Goal: Information Seeking & Learning: Check status

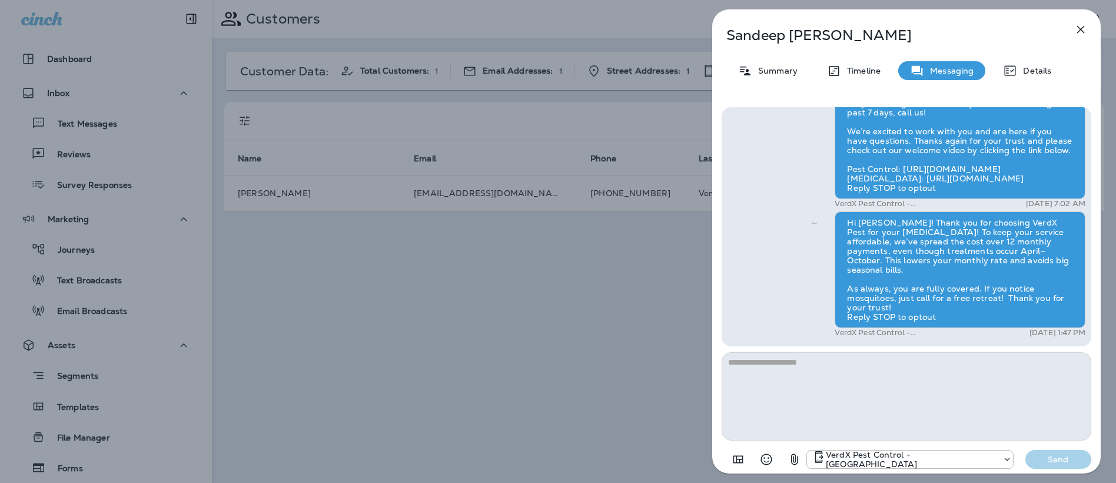
scroll to position [296, 0]
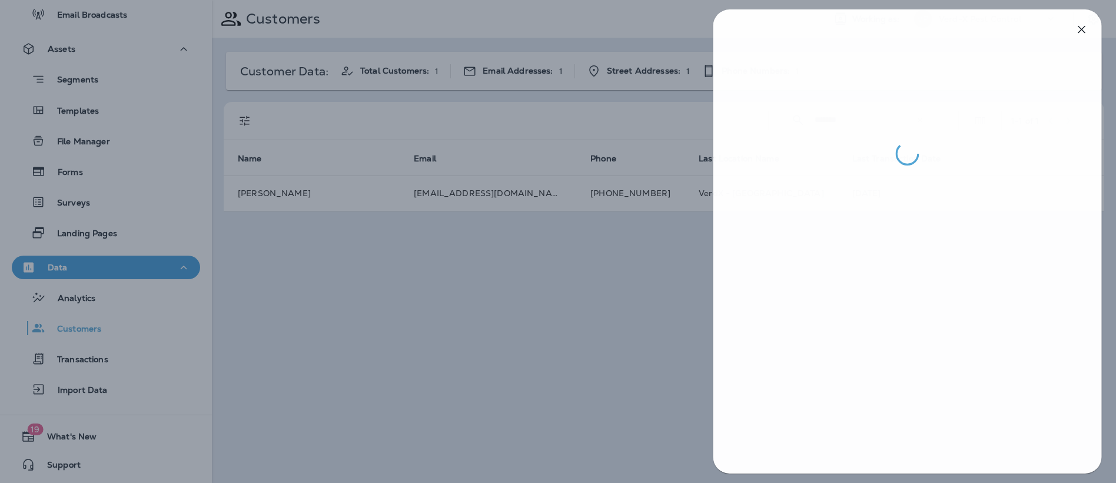
click at [519, 272] on div at bounding box center [559, 241] width 1116 height 483
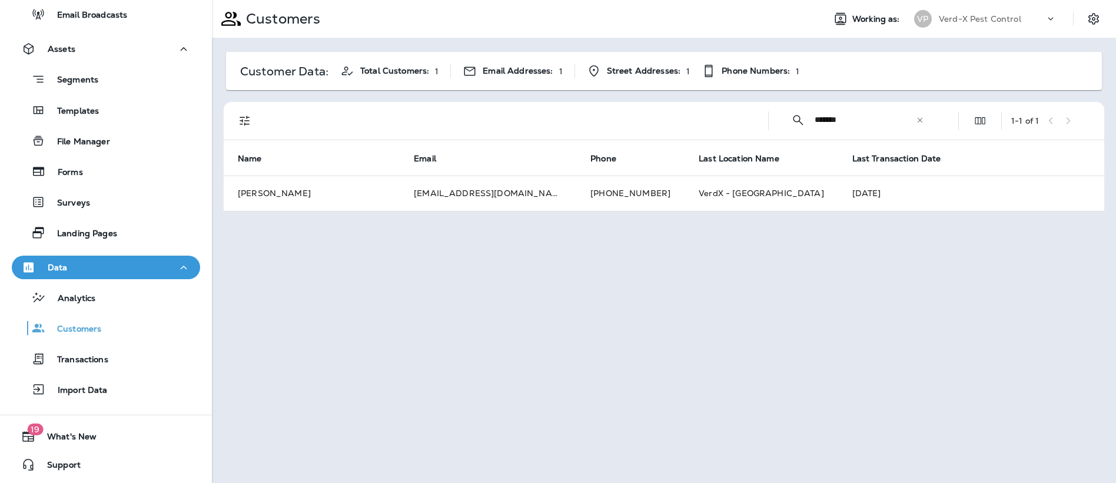
click at [916, 121] on icon at bounding box center [920, 120] width 8 height 8
click at [852, 127] on input "text" at bounding box center [876, 119] width 122 height 31
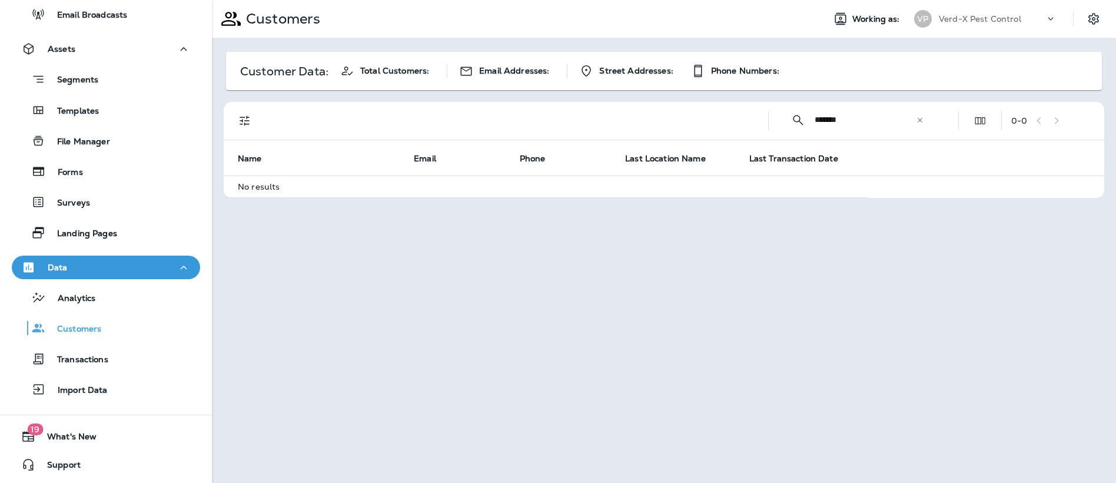
drag, startPoint x: 863, startPoint y: 124, endPoint x: 702, endPoint y: 119, distance: 160.8
click at [762, 121] on div "​ ******* ​ ​ 0 - 0" at bounding box center [666, 121] width 866 height 38
type input "*******"
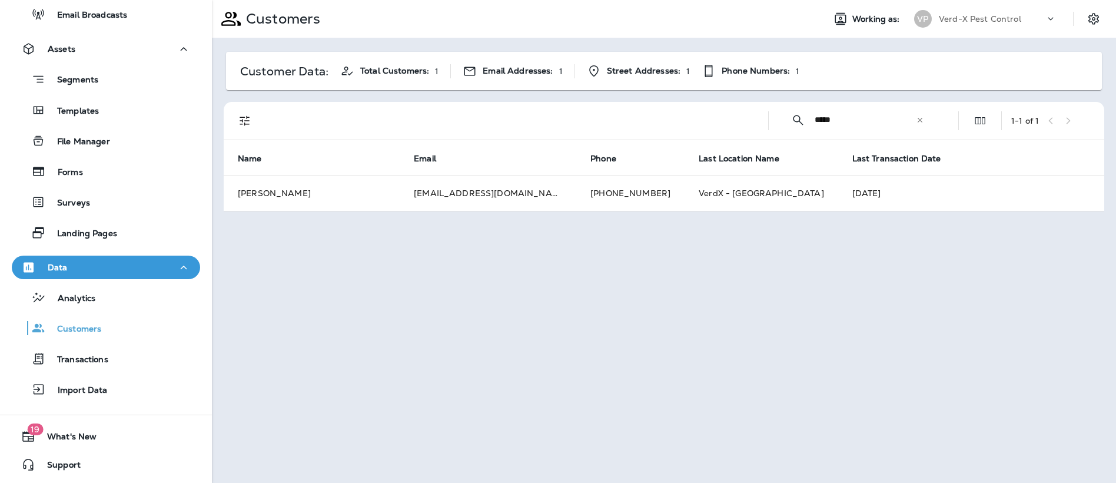
type input "*******"
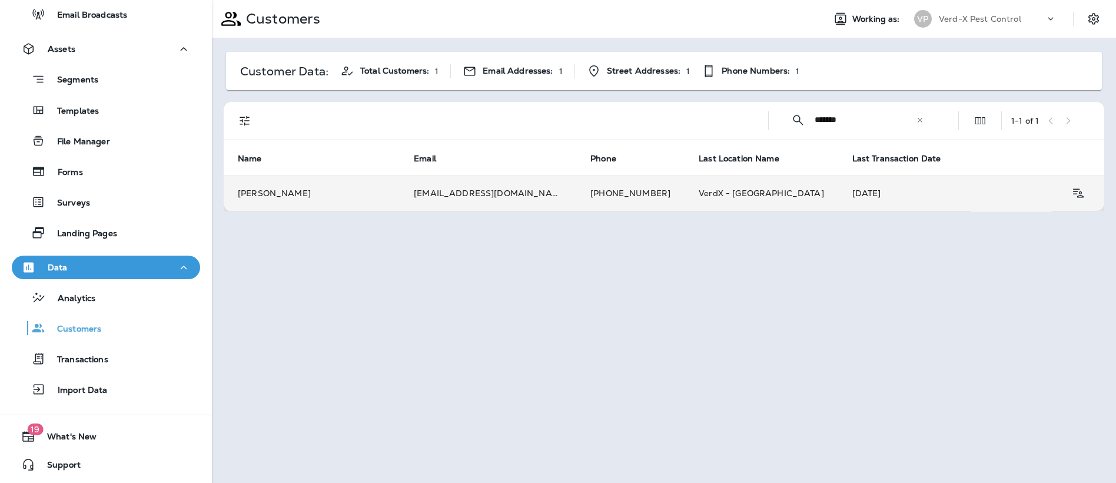
click at [455, 194] on td "[EMAIL_ADDRESS][DOMAIN_NAME]" at bounding box center [488, 192] width 177 height 35
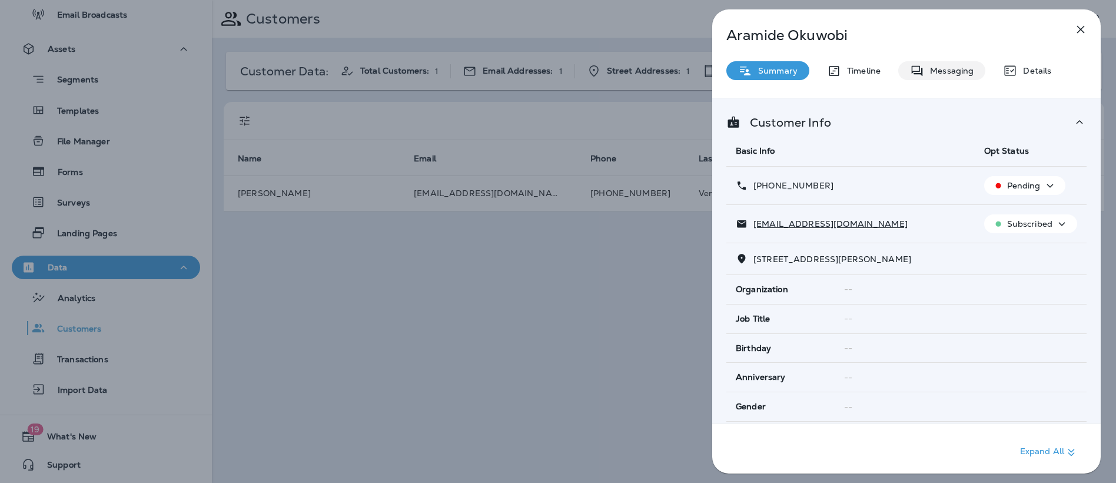
click at [935, 74] on p "Messaging" at bounding box center [948, 70] width 49 height 9
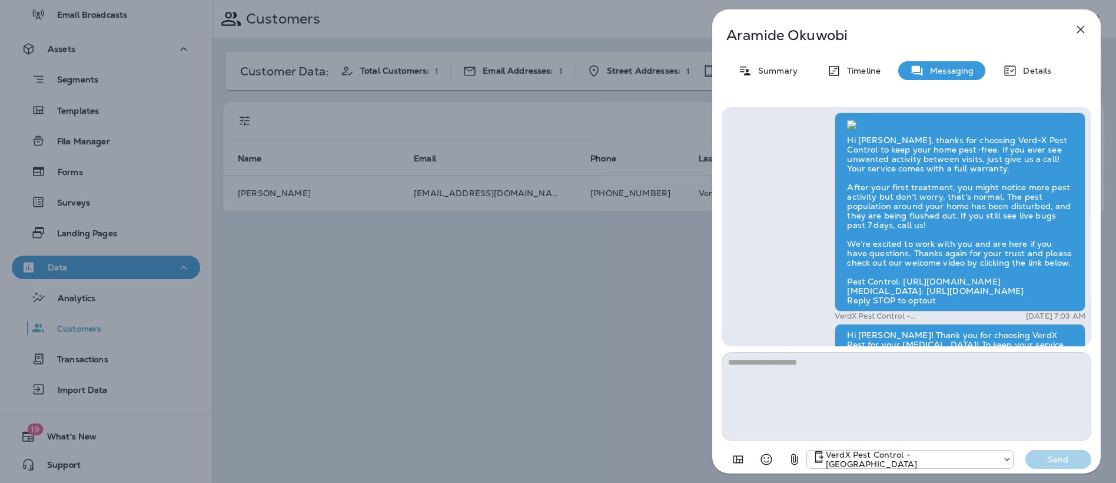
scroll to position [-471, 0]
click at [1082, 28] on icon "button" at bounding box center [1081, 30] width 8 height 8
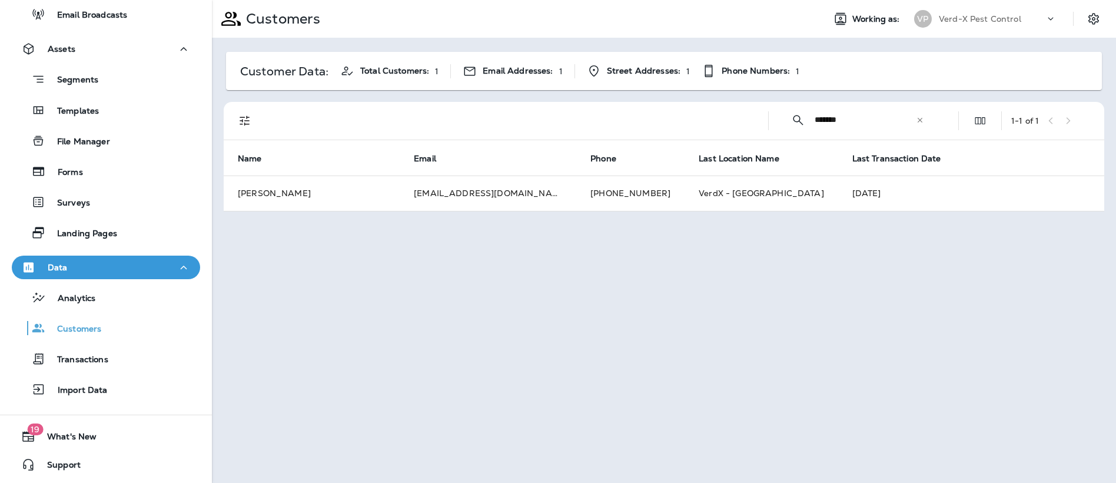
click at [921, 118] on icon at bounding box center [920, 119] width 5 height 5
click at [859, 122] on input "text" at bounding box center [876, 119] width 122 height 31
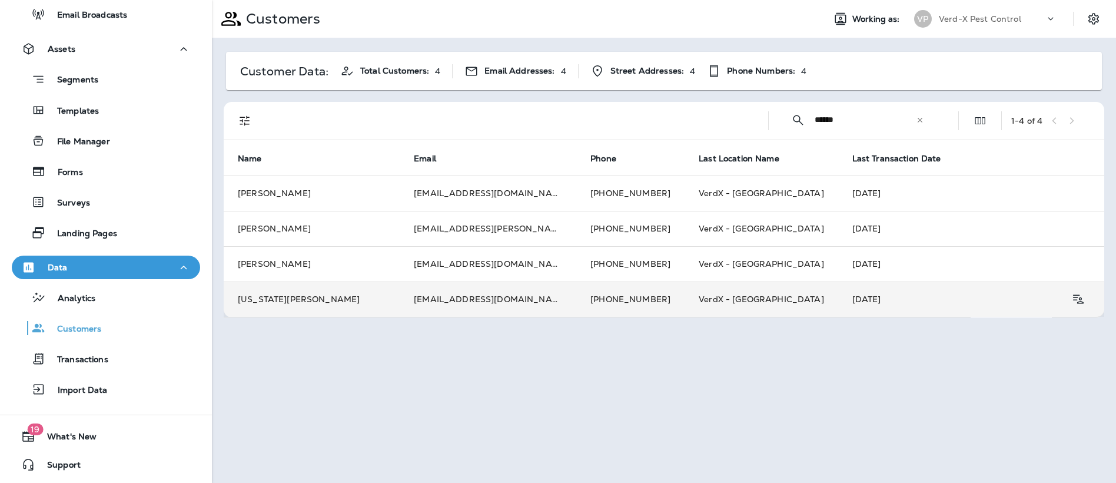
type input "******"
click at [576, 296] on td "[PHONE_NUMBER]" at bounding box center [630, 298] width 108 height 35
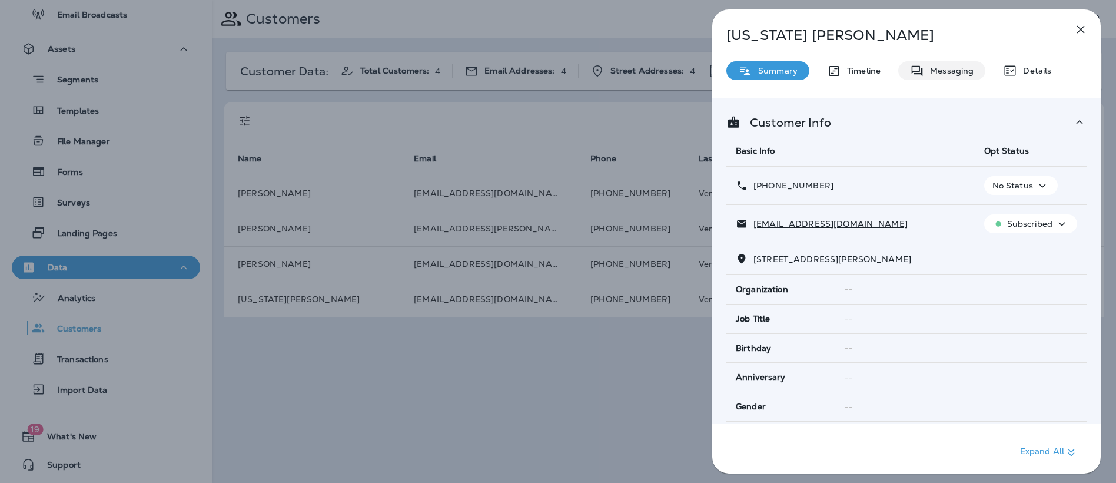
click at [956, 73] on p "Messaging" at bounding box center [948, 70] width 49 height 9
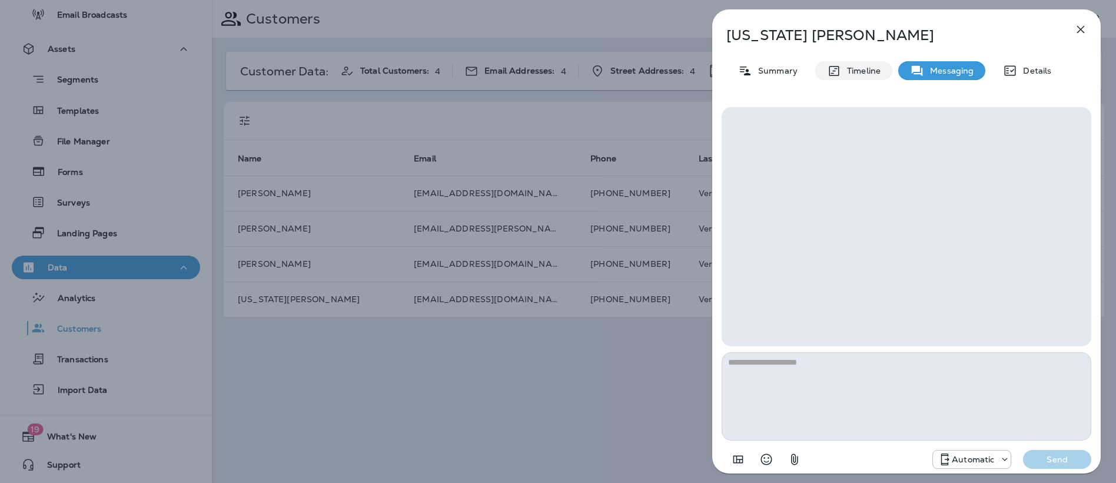
click at [866, 72] on p "Timeline" at bounding box center [860, 70] width 39 height 9
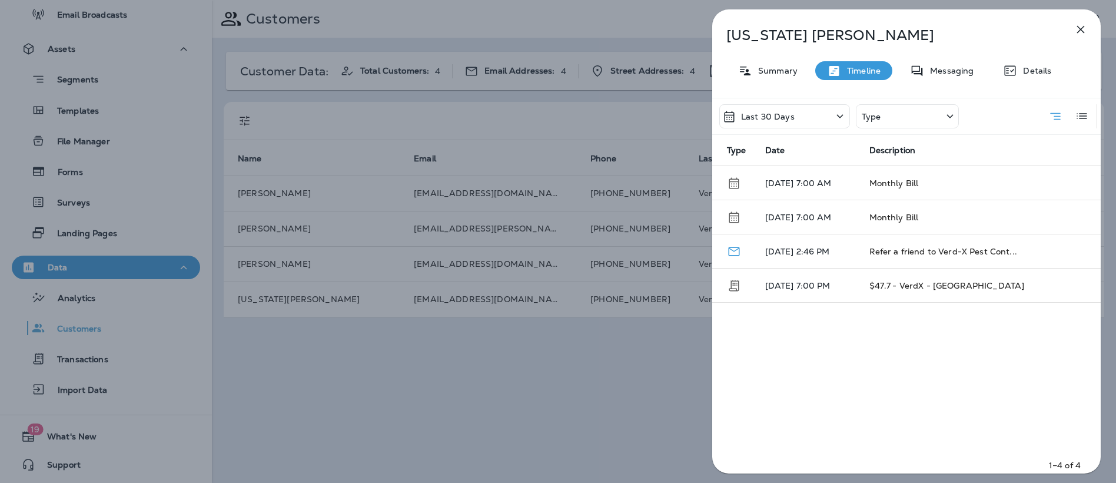
click at [807, 118] on div "Last 30 Days" at bounding box center [784, 116] width 131 height 24
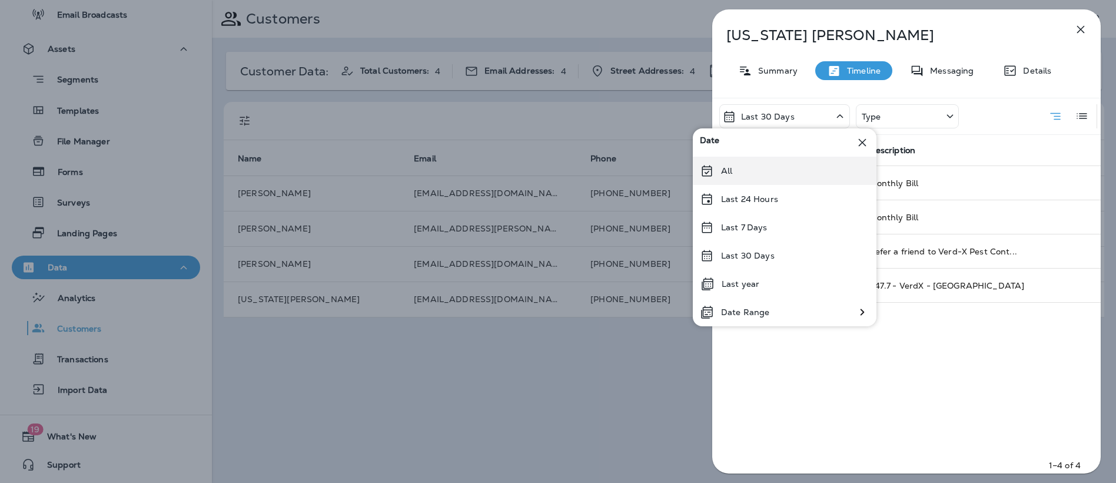
click at [798, 170] on div "All" at bounding box center [785, 171] width 184 height 28
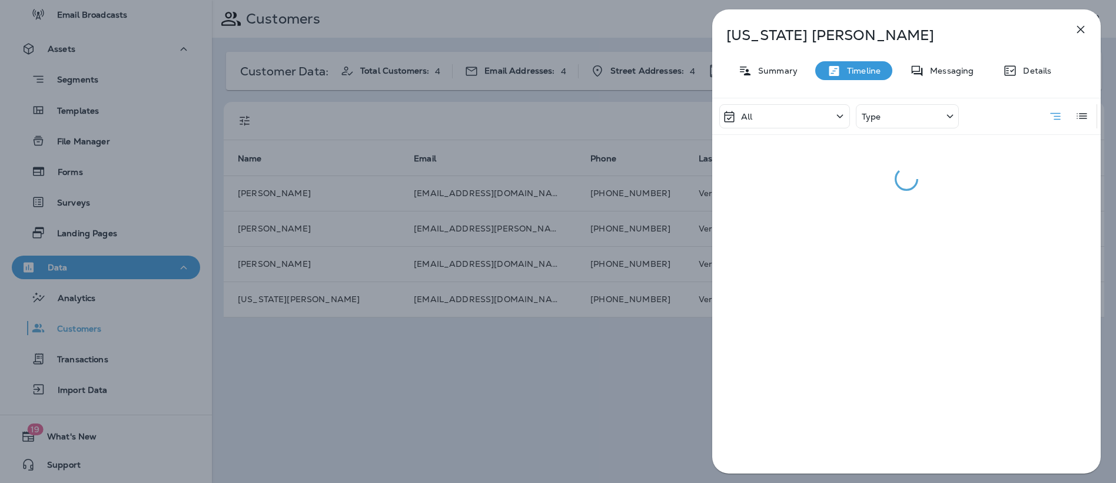
click at [909, 114] on div "Type" at bounding box center [907, 116] width 103 height 24
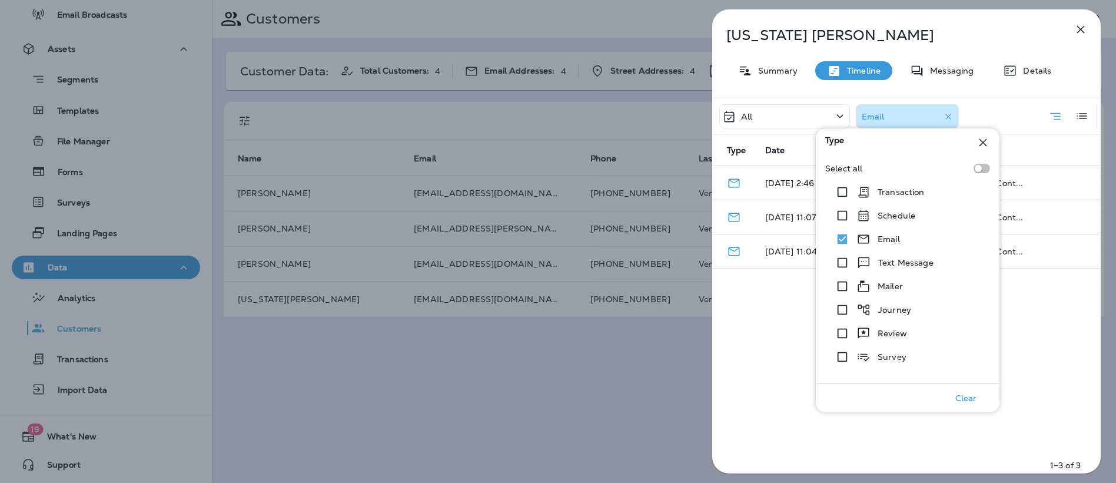
click at [1044, 377] on div "All Email Type Date Description [DATE] 2:46 PM Refer a friend to Verd-X Pest Co…" at bounding box center [906, 289] width 388 height 383
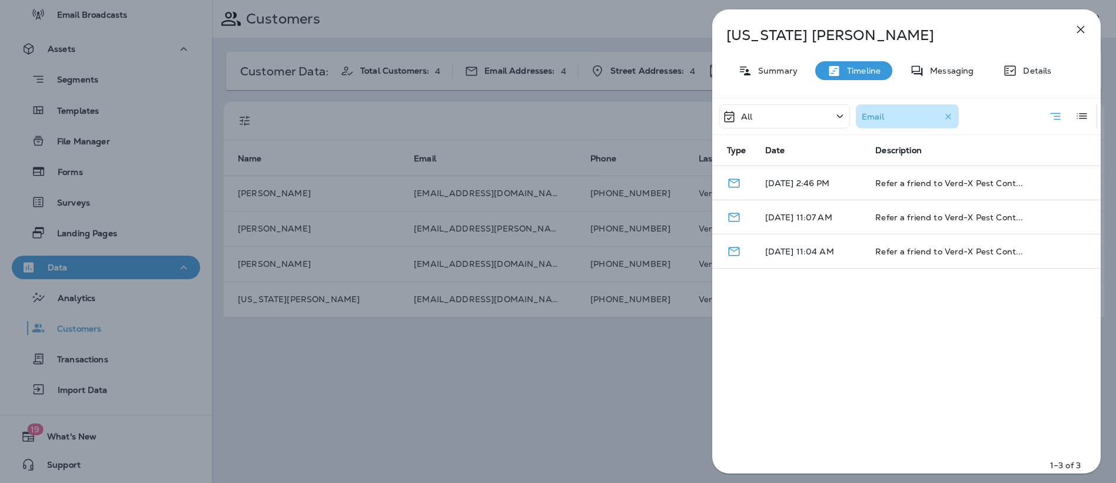
click at [948, 115] on icon "button" at bounding box center [947, 116] width 5 height 5
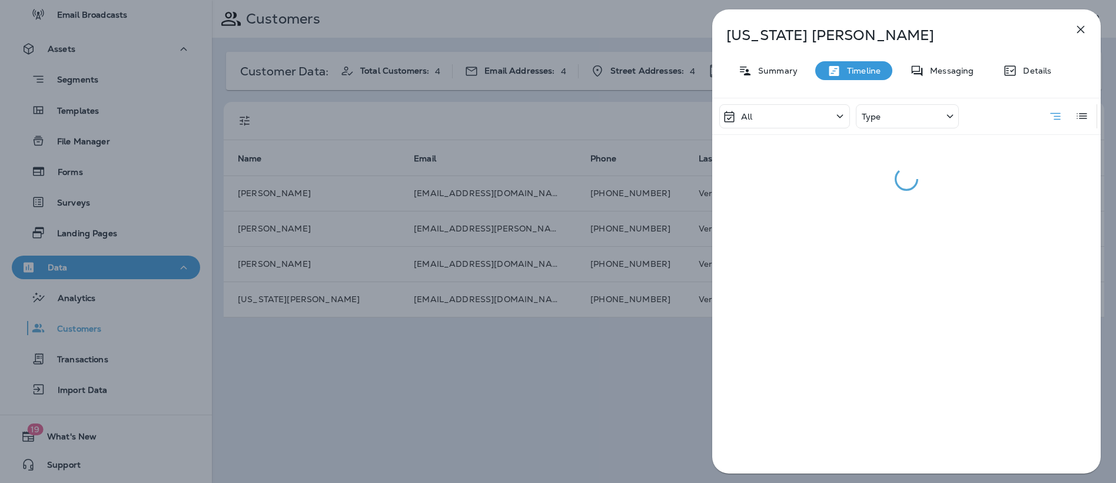
click at [932, 119] on div "Type" at bounding box center [907, 116] width 103 height 24
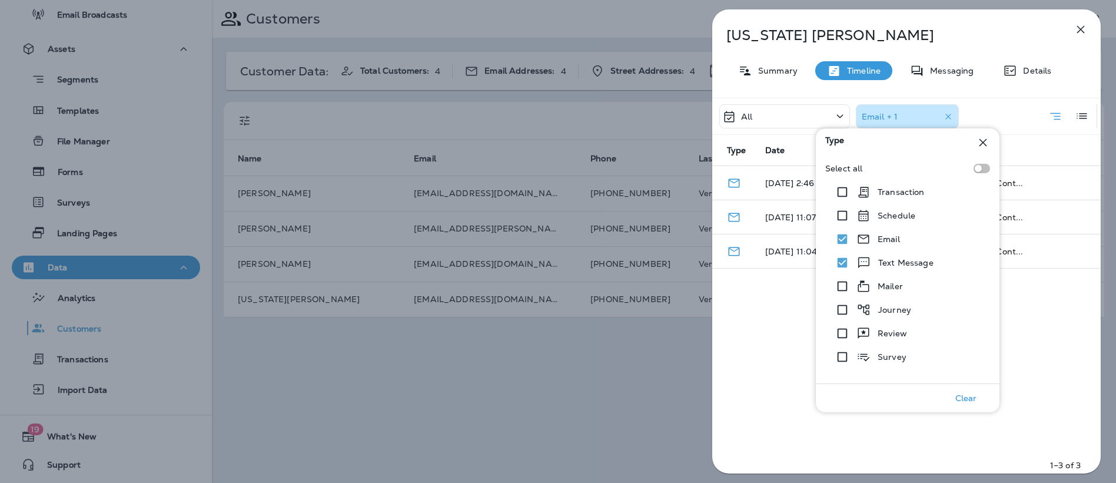
click at [804, 385] on div "All Email + 1 Type Date Description [DATE] 2:46 PM Refer a friend to Verd-X Pes…" at bounding box center [906, 289] width 388 height 383
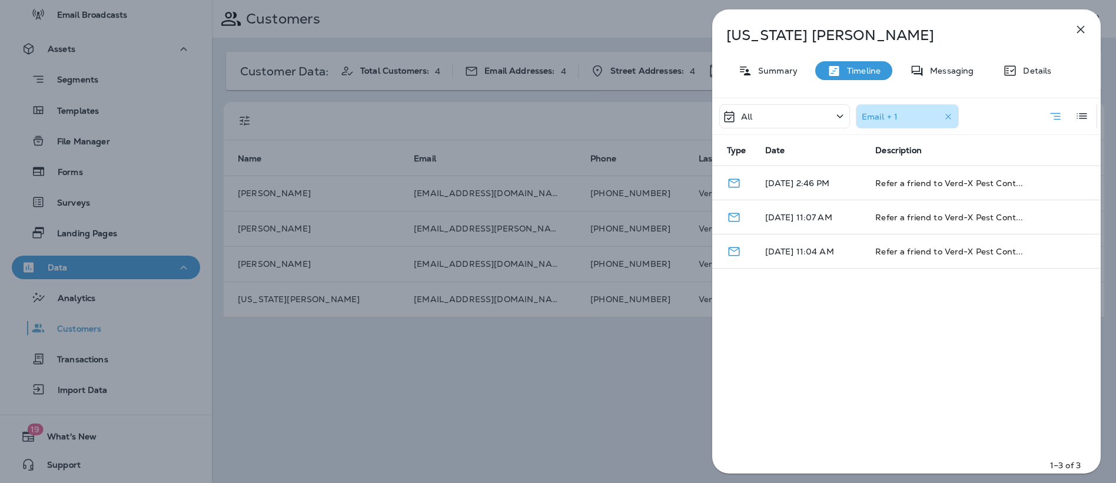
click at [907, 115] on div "Email + 1" at bounding box center [909, 117] width 95 height 18
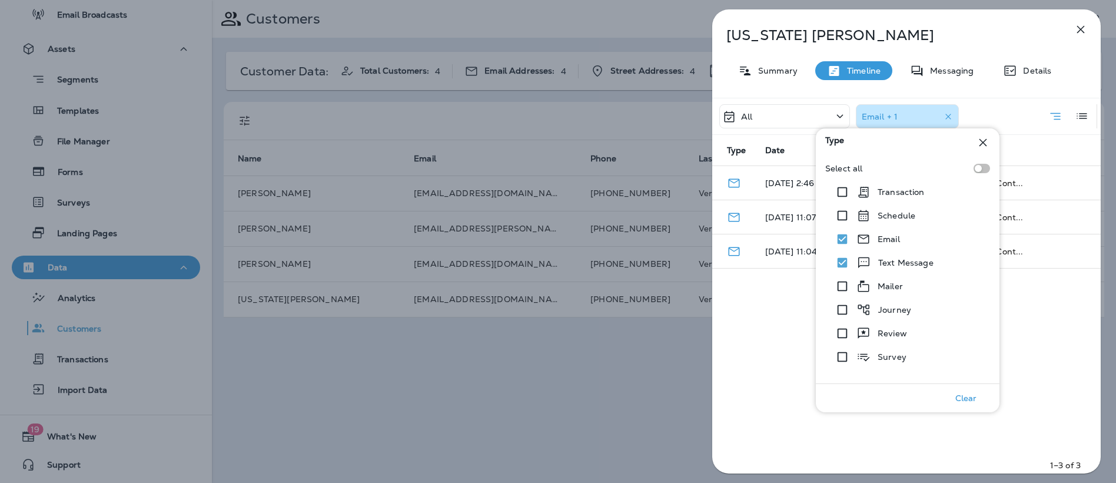
click at [748, 400] on div "All Email + 1 Type Date Description [DATE] 2:46 PM Refer a friend to Verd-X Pes…" at bounding box center [906, 289] width 388 height 383
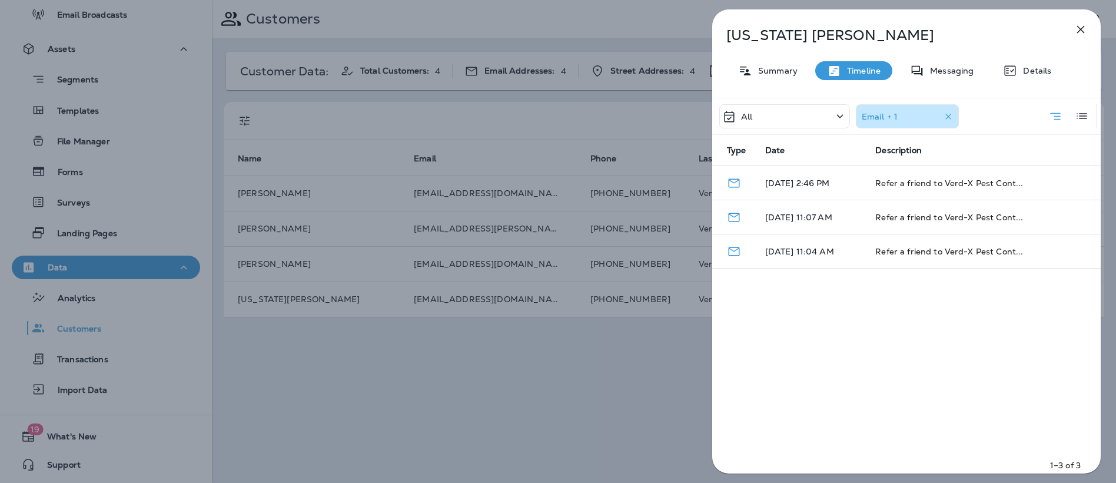
click at [1081, 29] on icon "button" at bounding box center [1081, 30] width 8 height 8
